Goal: Book appointment/travel/reservation

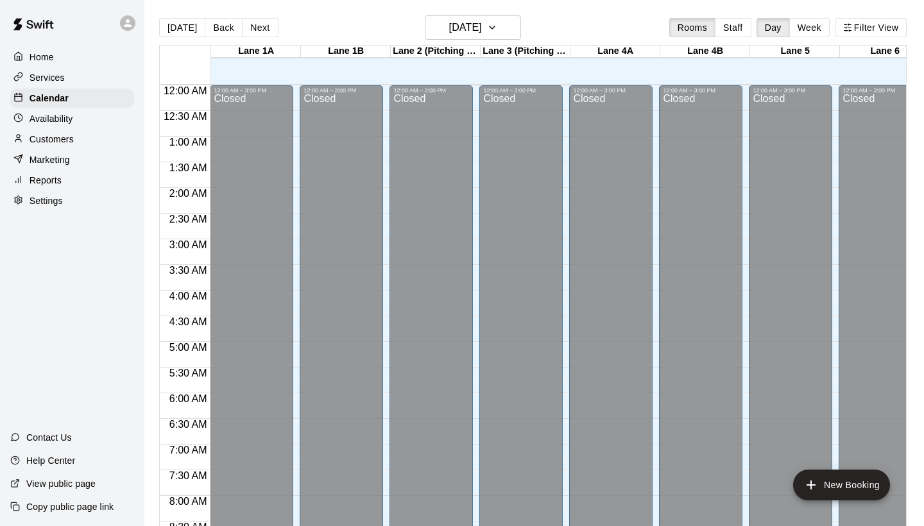
scroll to position [738, 0]
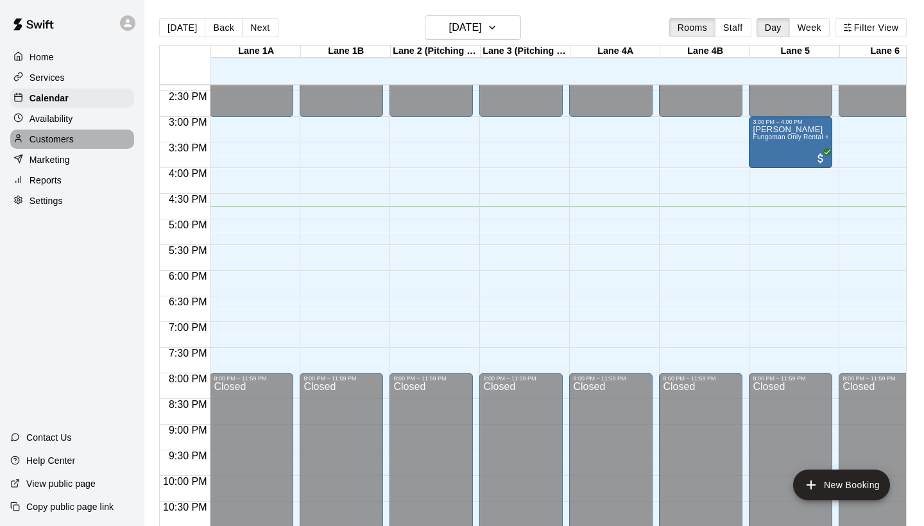
click at [62, 139] on p "Customers" at bounding box center [52, 139] width 44 height 13
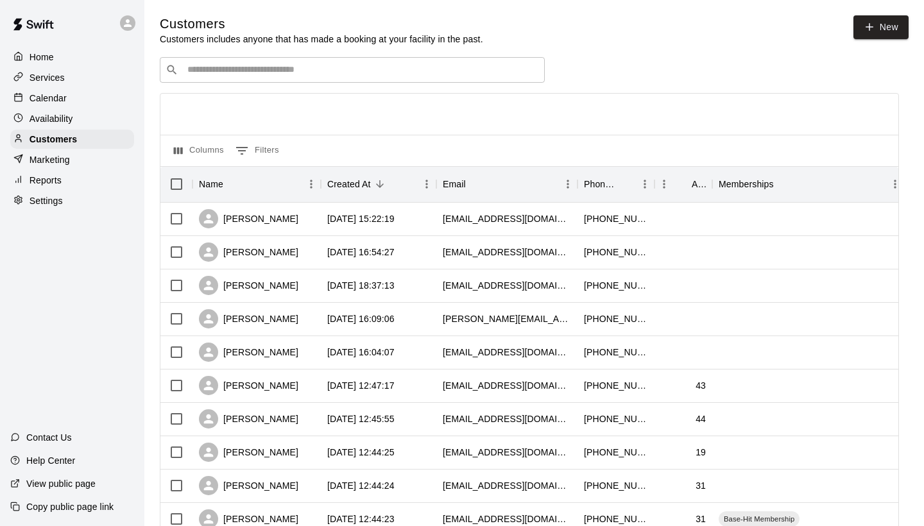
click at [397, 64] on input "Search customers by name or email" at bounding box center [360, 70] width 355 height 13
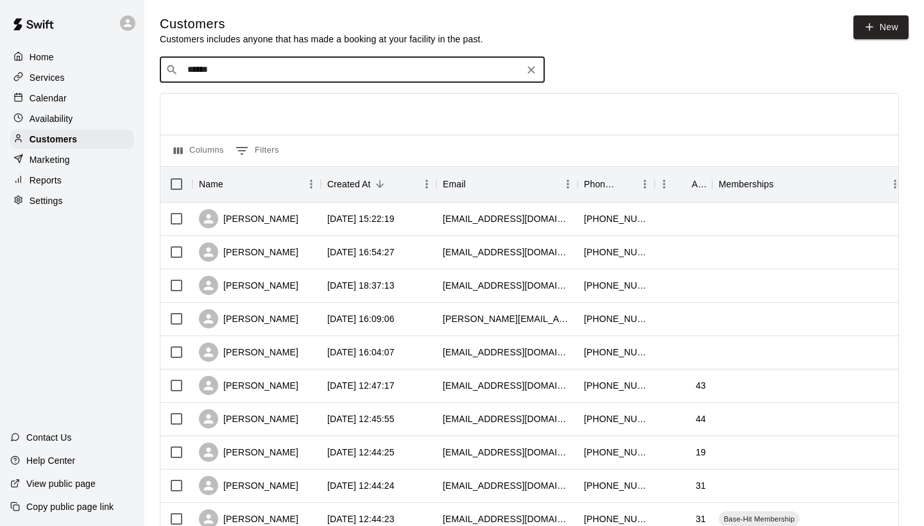
type input "*******"
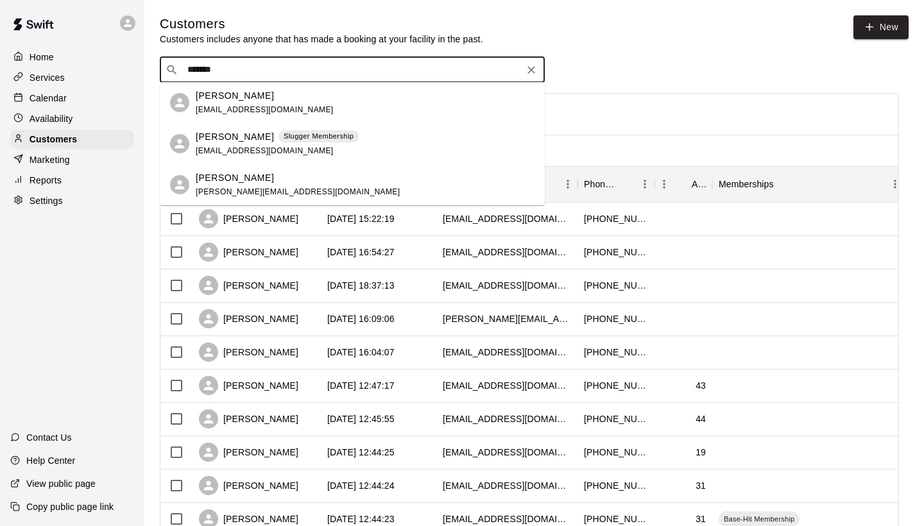
click at [336, 139] on p "Slugger Membership" at bounding box center [319, 136] width 70 height 11
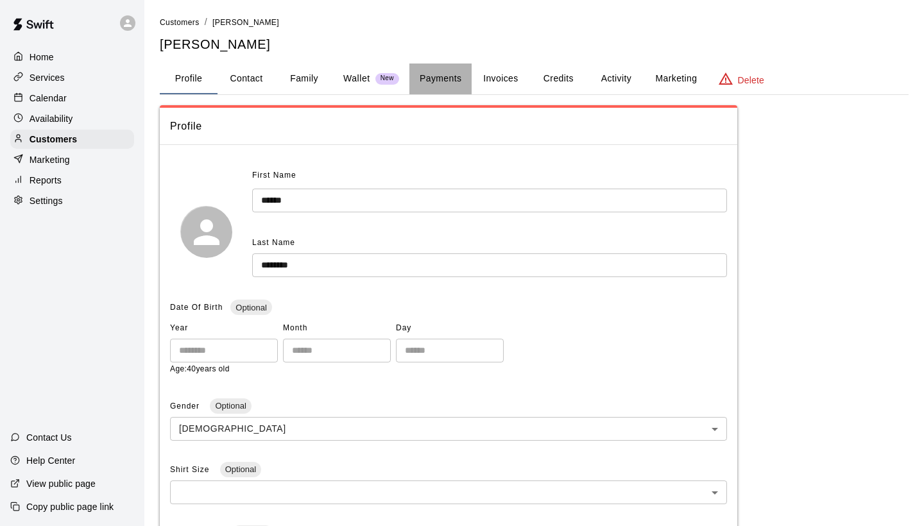
click at [433, 76] on button "Payments" at bounding box center [440, 79] width 62 height 31
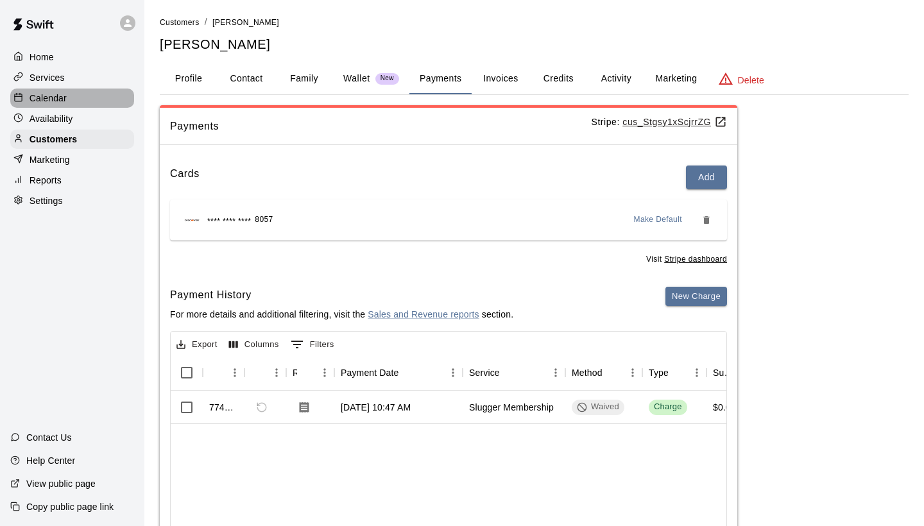
click at [44, 103] on p "Calendar" at bounding box center [48, 98] width 37 height 13
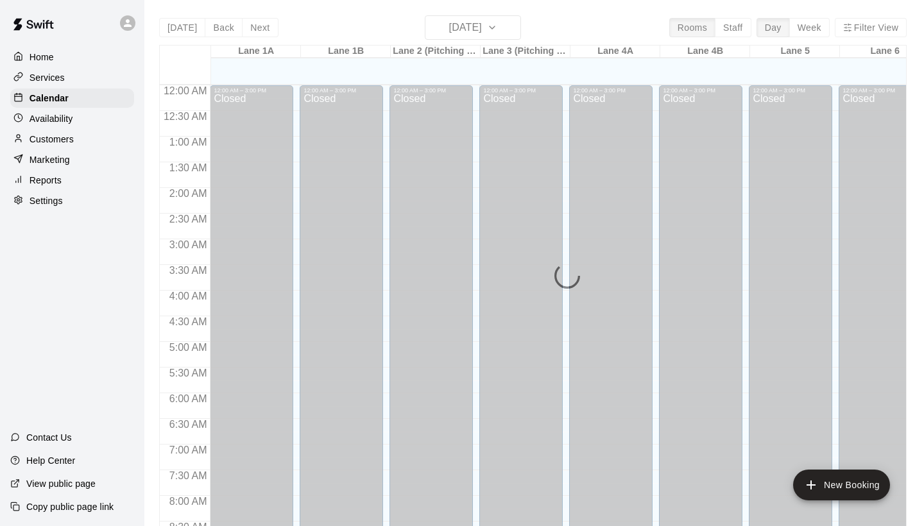
scroll to position [738, 0]
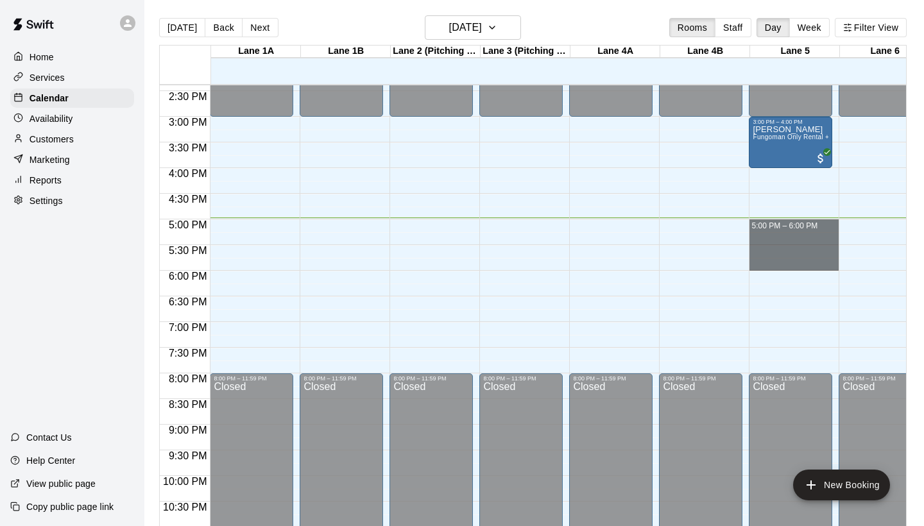
drag, startPoint x: 760, startPoint y: 226, endPoint x: 771, endPoint y: 265, distance: 40.8
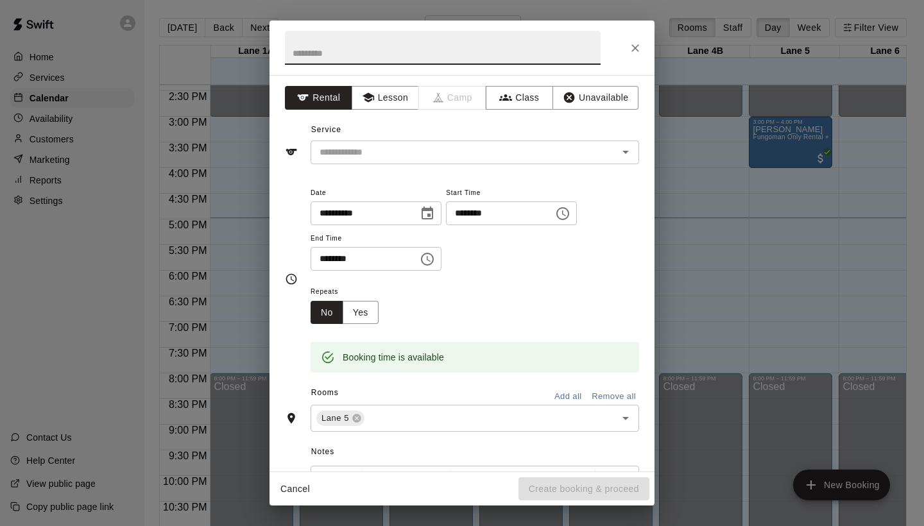
click at [432, 171] on div "**********" at bounding box center [461, 273] width 385 height 397
click at [459, 159] on input "text" at bounding box center [455, 152] width 283 height 16
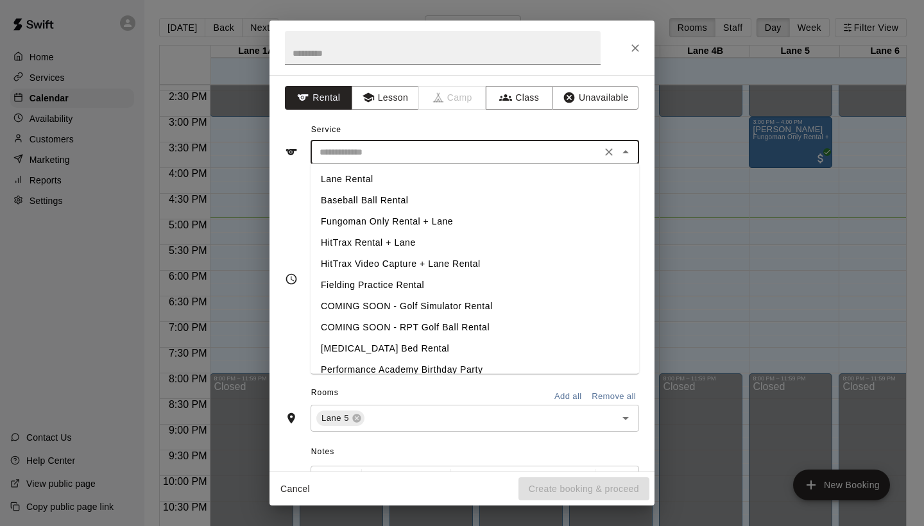
click at [397, 237] on li "HitTrax Rental + Lane" at bounding box center [475, 242] width 328 height 21
type input "**********"
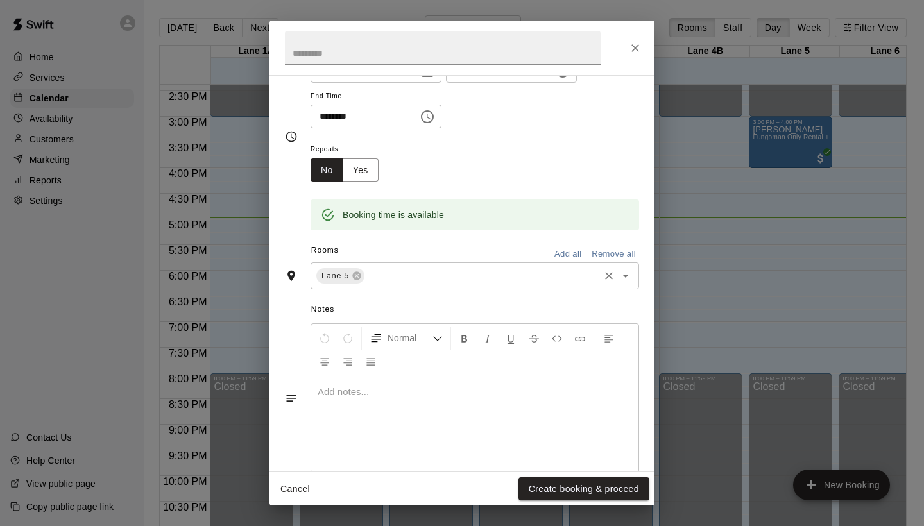
scroll to position [151, 0]
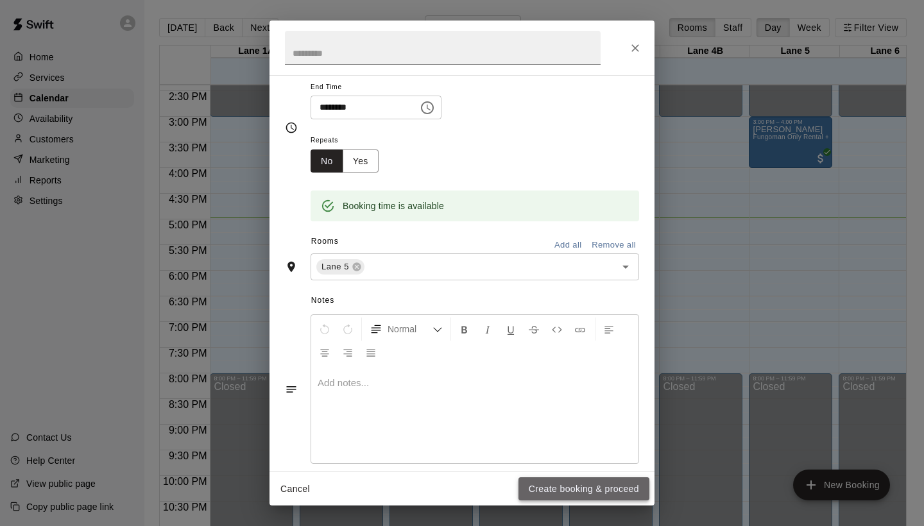
click at [568, 482] on button "Create booking & proceed" at bounding box center [583, 489] width 131 height 24
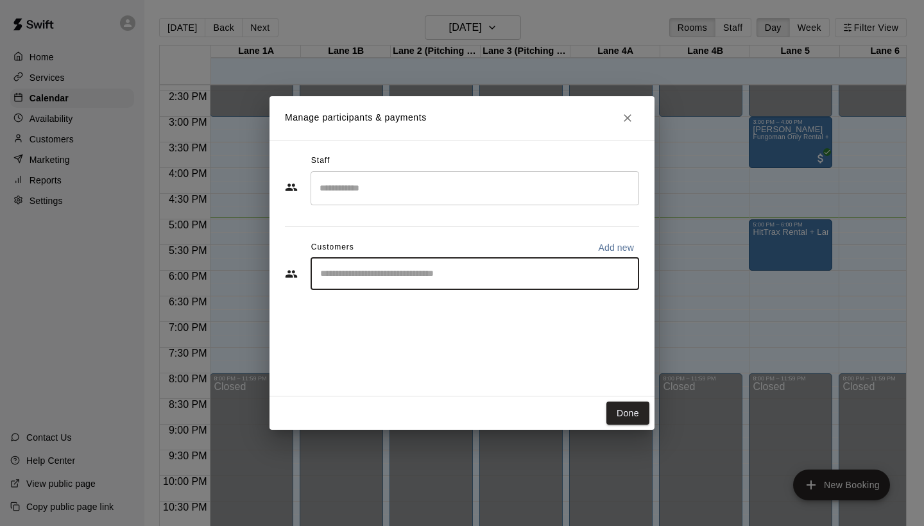
click at [434, 272] on input "Start typing to search customers..." at bounding box center [474, 274] width 317 height 13
type input "********"
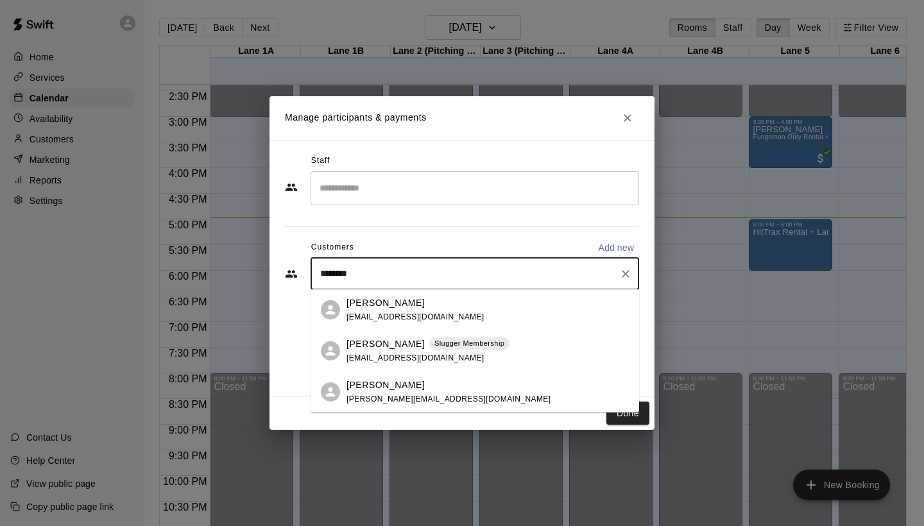
click at [431, 354] on span "[EMAIL_ADDRESS][DOMAIN_NAME]" at bounding box center [415, 358] width 138 height 9
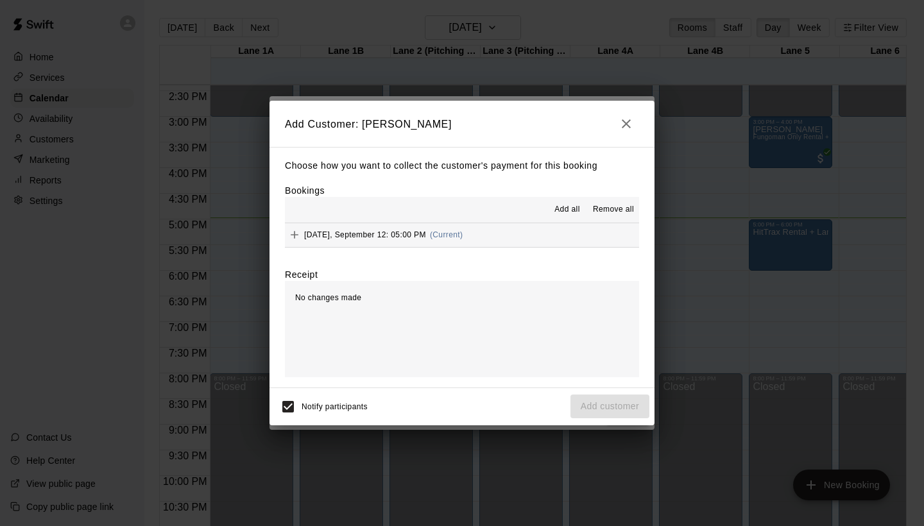
click at [513, 235] on button "[DATE], September 12: 05:00 PM (Current)" at bounding box center [462, 235] width 354 height 24
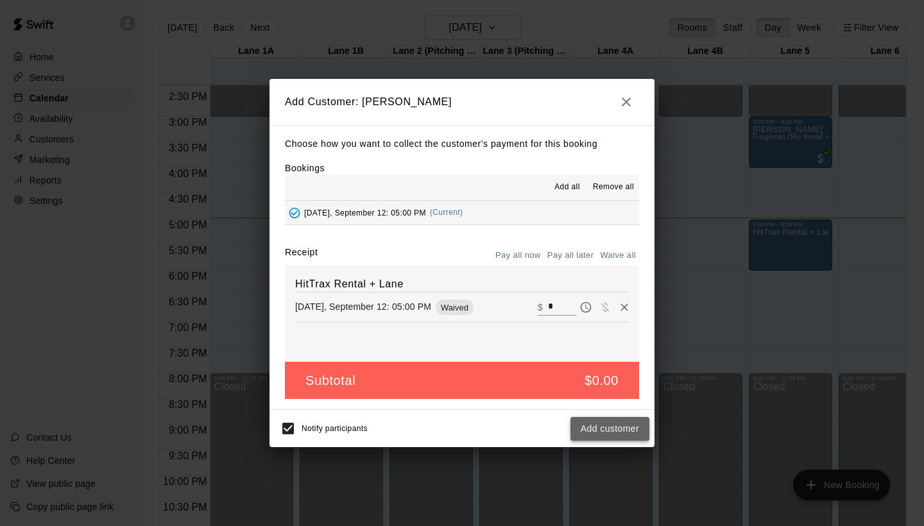
click at [591, 427] on button "Add customer" at bounding box center [609, 429] width 79 height 24
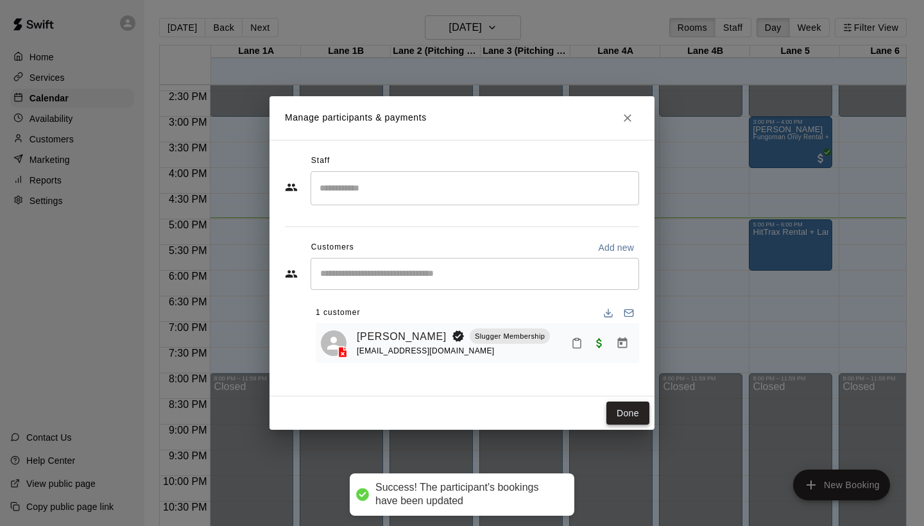
click at [622, 410] on button "Done" at bounding box center [627, 414] width 43 height 24
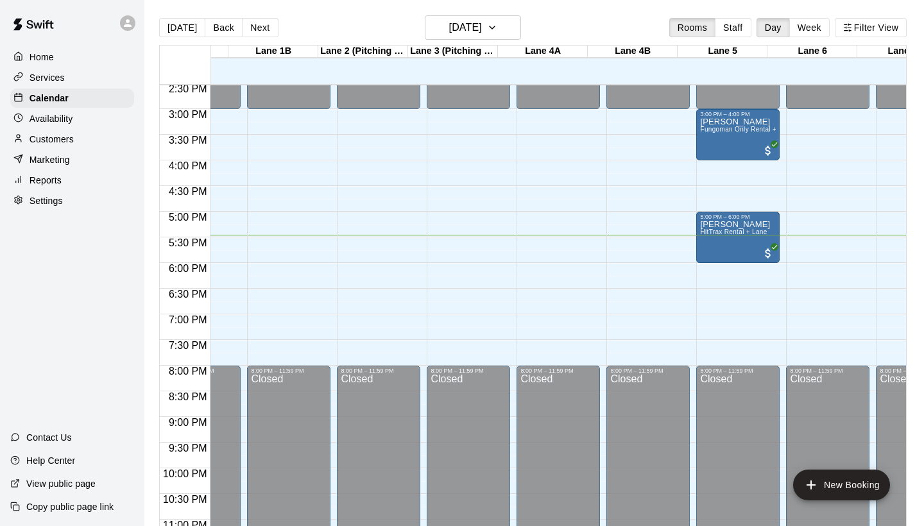
scroll to position [746, 76]
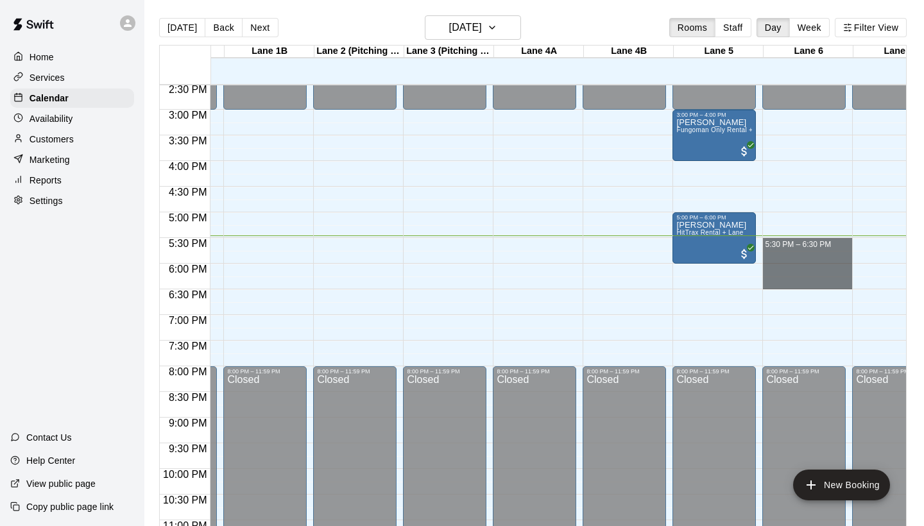
drag, startPoint x: 770, startPoint y: 244, endPoint x: 779, endPoint y: 281, distance: 38.3
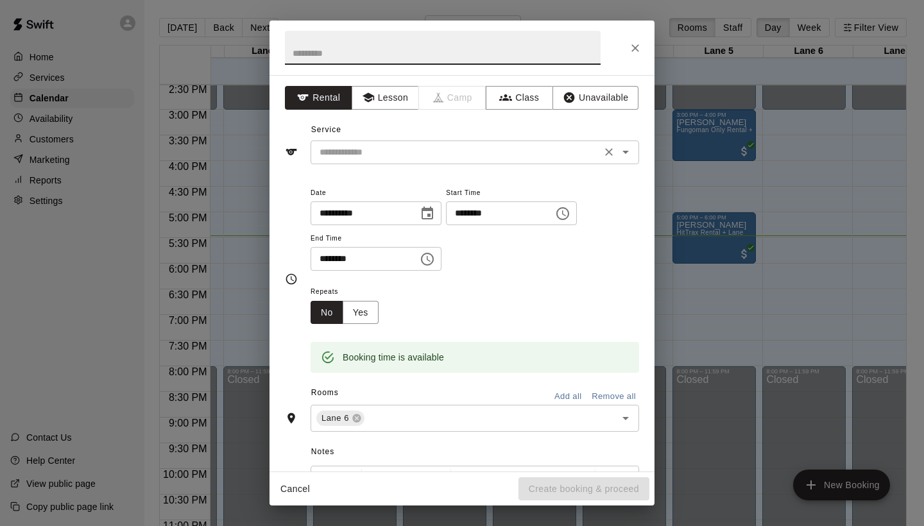
click at [423, 160] on div "​" at bounding box center [475, 153] width 328 height 24
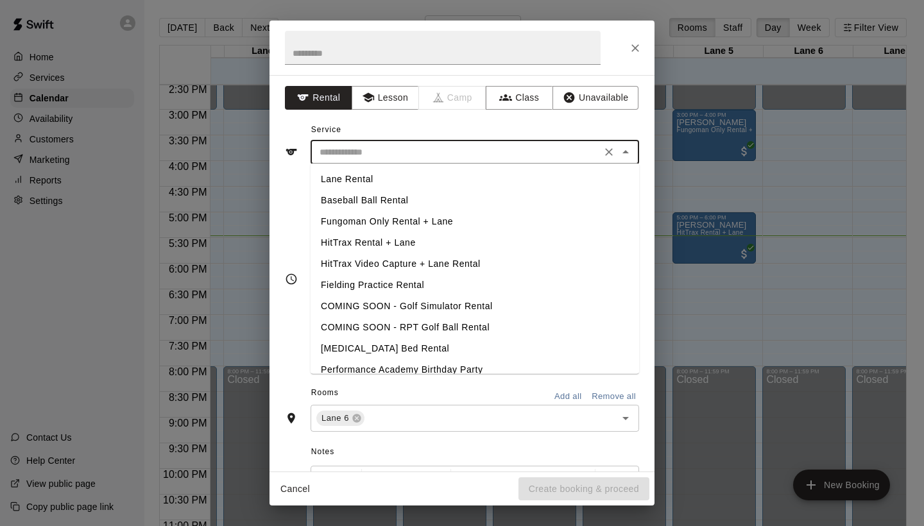
click at [402, 176] on li "Lane Rental" at bounding box center [475, 179] width 328 height 21
type input "**********"
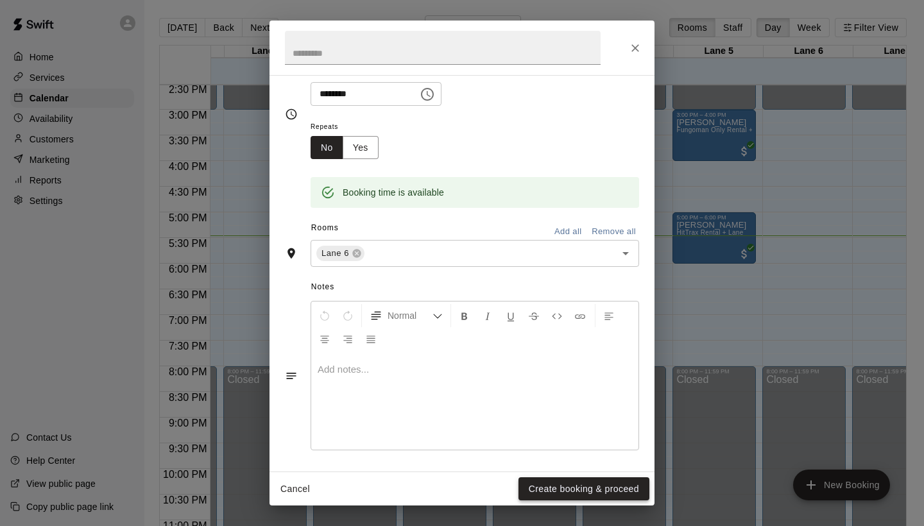
scroll to position [164, 0]
click at [571, 482] on button "Create booking & proceed" at bounding box center [583, 489] width 131 height 24
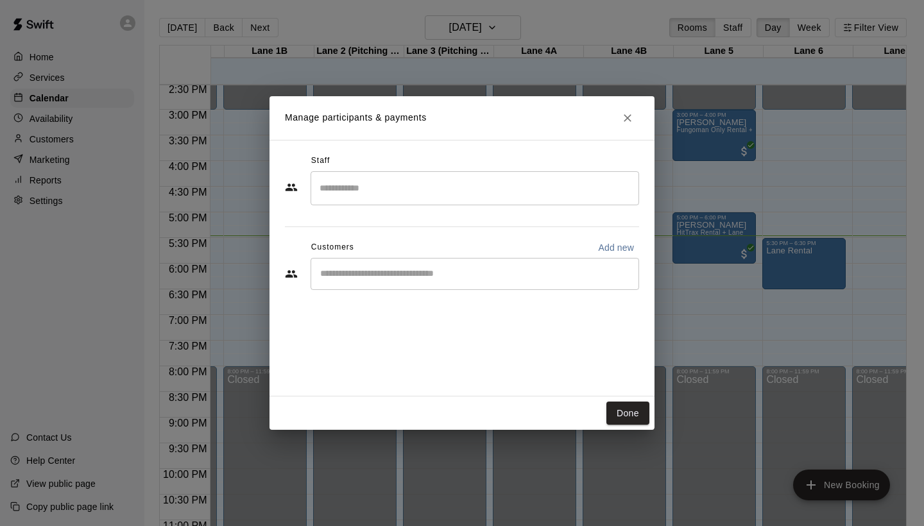
click at [392, 274] on input "Start typing to search customers..." at bounding box center [474, 274] width 317 height 13
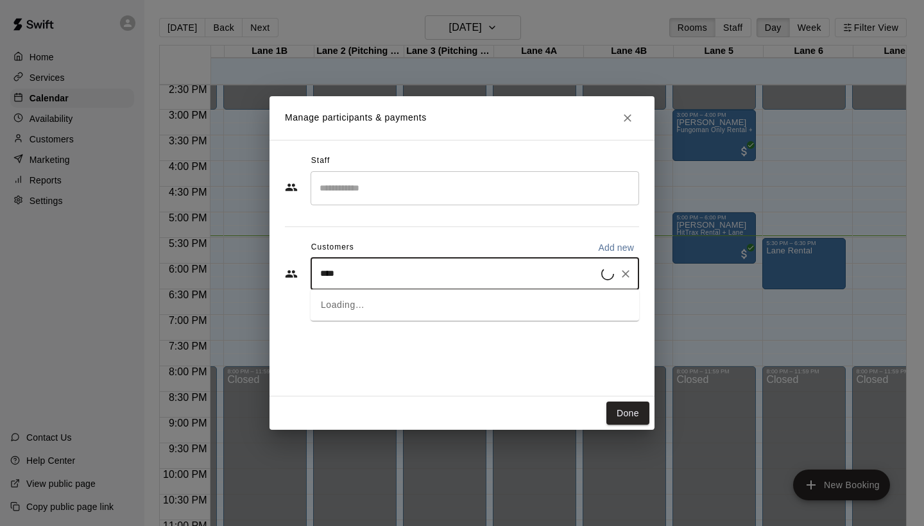
type input "*****"
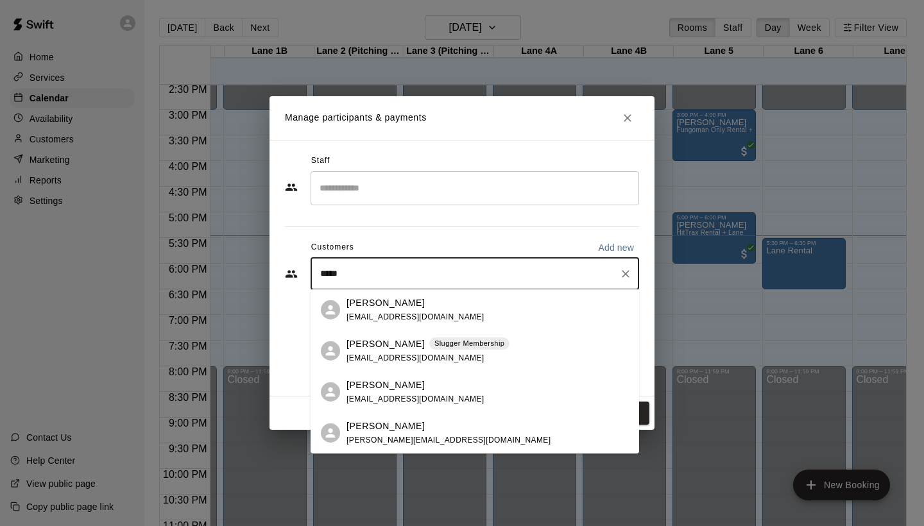
click at [343, 348] on div "[PERSON_NAME] Slugger Membership [EMAIL_ADDRESS][DOMAIN_NAME]" at bounding box center [475, 350] width 328 height 41
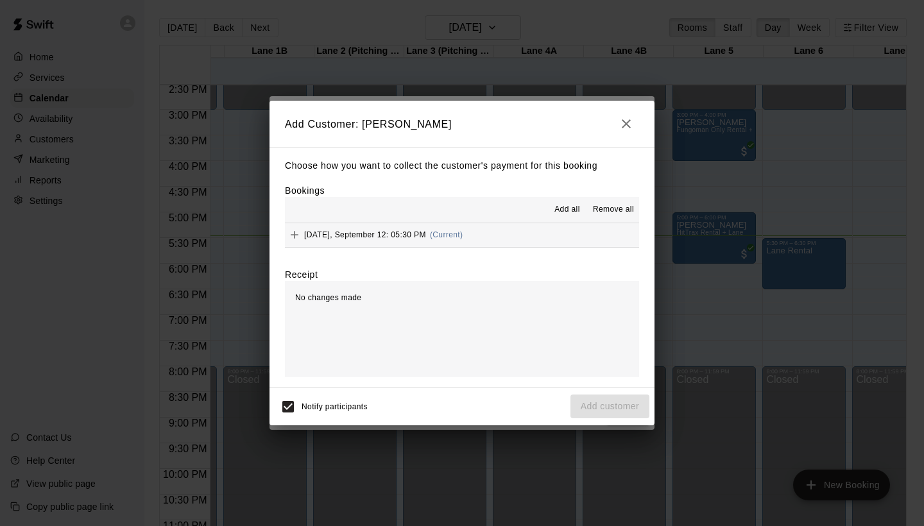
click at [442, 247] on hr at bounding box center [462, 247] width 354 height 1
click at [447, 243] on div "[DATE], September 12: 05:30 PM (Current)" at bounding box center [374, 234] width 178 height 19
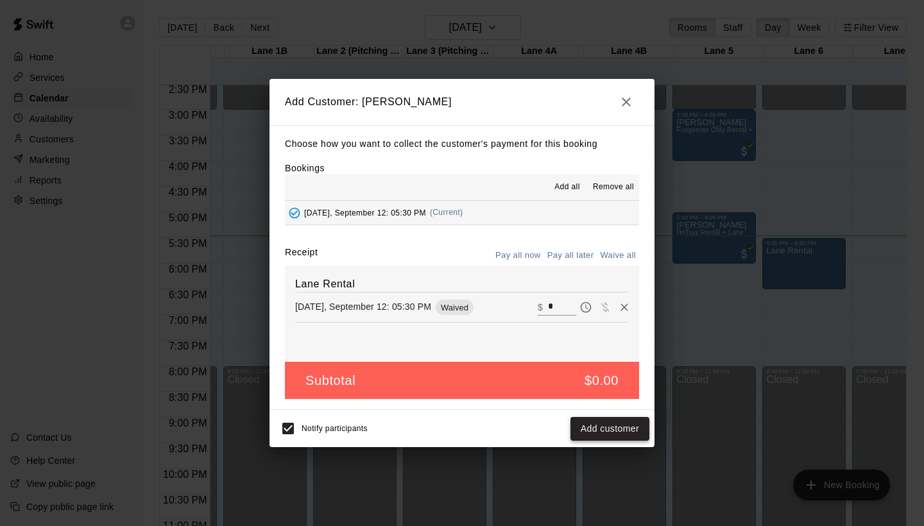
click at [586, 433] on button "Add customer" at bounding box center [609, 429] width 79 height 24
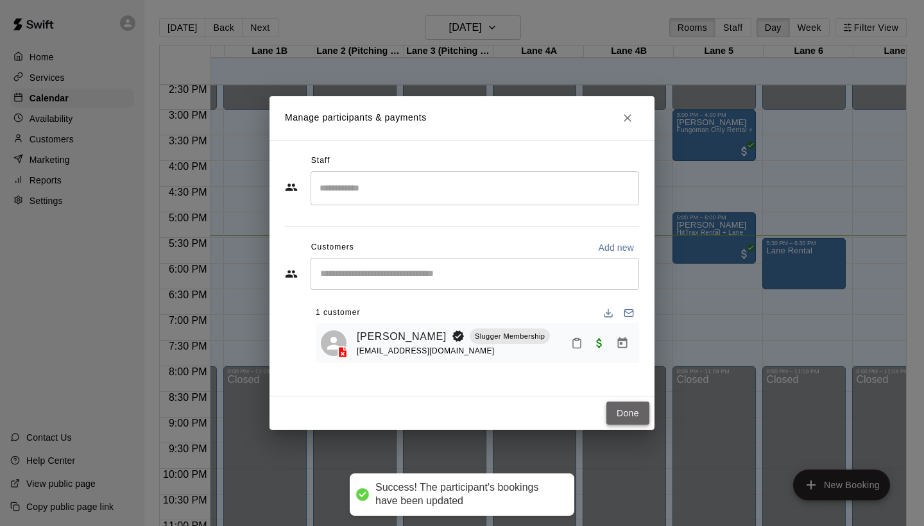
click at [624, 419] on button "Done" at bounding box center [627, 414] width 43 height 24
